Goal: Task Accomplishment & Management: Use online tool/utility

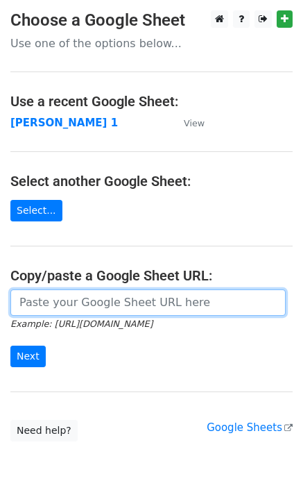
click at [26, 307] on input "url" at bounding box center [147, 302] width 275 height 26
type input "[URL][DOMAIN_NAME]"
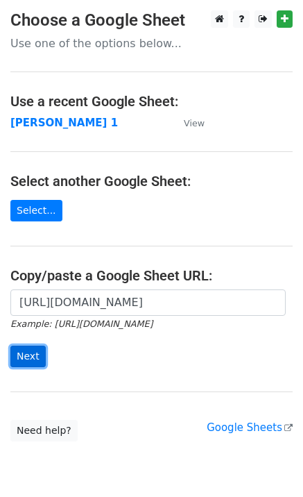
click at [33, 354] on input "Next" at bounding box center [27, 357] width 35 height 22
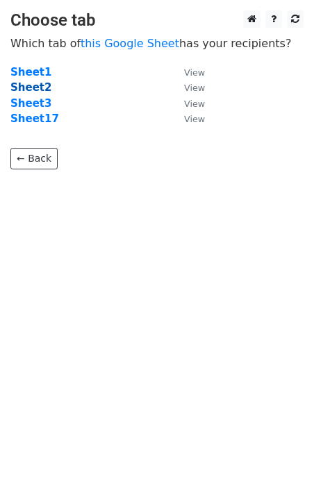
click at [27, 88] on strong "Sheet2" at bounding box center [30, 87] width 41 height 12
